Goal: Navigation & Orientation: Find specific page/section

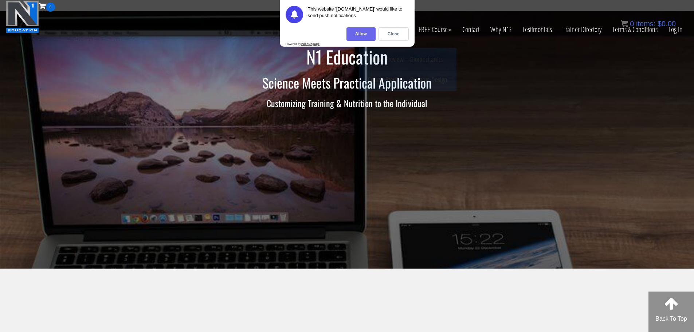
click at [370, 32] on div "Allow" at bounding box center [361, 33] width 29 height 13
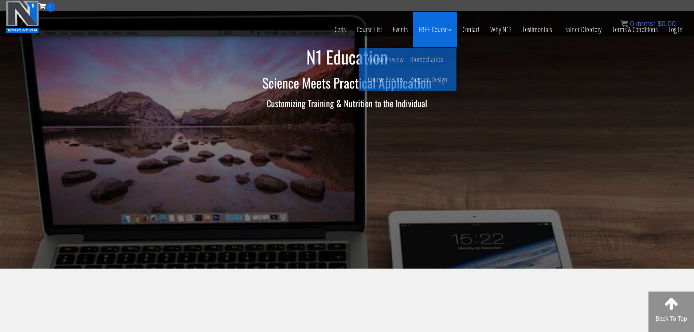
click at [443, 30] on link "FREE Course" at bounding box center [435, 30] width 44 height 36
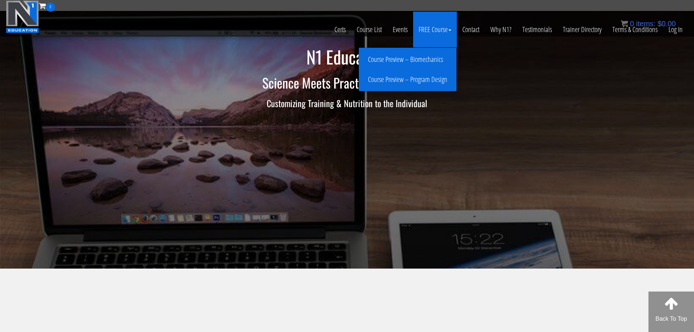
click at [424, 62] on link "Course Preview – Biomechanics" at bounding box center [408, 59] width 94 height 13
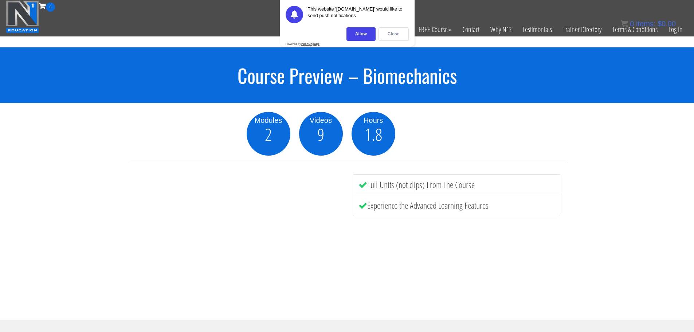
click at [385, 37] on div "Close" at bounding box center [394, 33] width 30 height 13
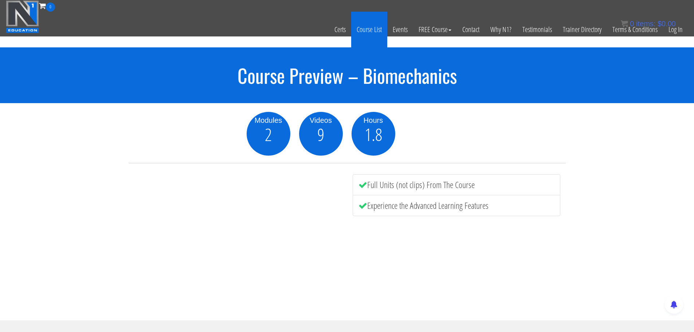
click at [380, 33] on link "Course List" at bounding box center [369, 30] width 36 height 36
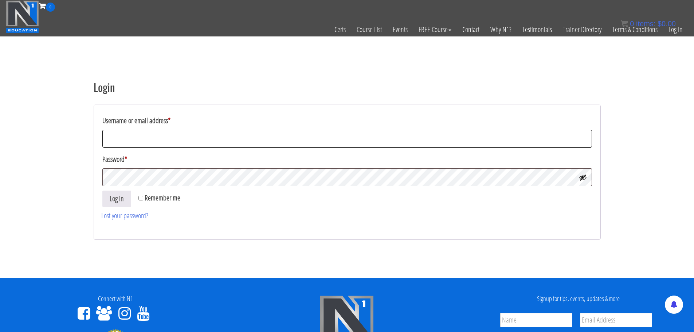
click at [156, 130] on input "Username or email address *" at bounding box center [347, 139] width 490 height 18
type input "d"
click at [177, 136] on input "Username or email address *" at bounding box center [347, 139] width 490 height 18
paste input "[EMAIL_ADDRESS][DOMAIN_NAME]"
type input "[EMAIL_ADDRESS][DOMAIN_NAME]"
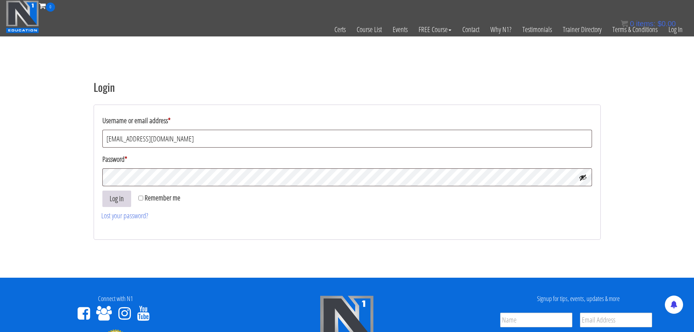
click at [120, 203] on button "Log in" at bounding box center [116, 199] width 29 height 16
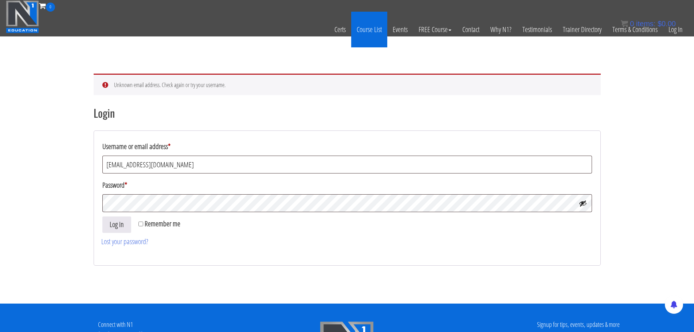
click at [372, 28] on link "Course List" at bounding box center [369, 30] width 36 height 36
